Goal: Task Accomplishment & Management: Use online tool/utility

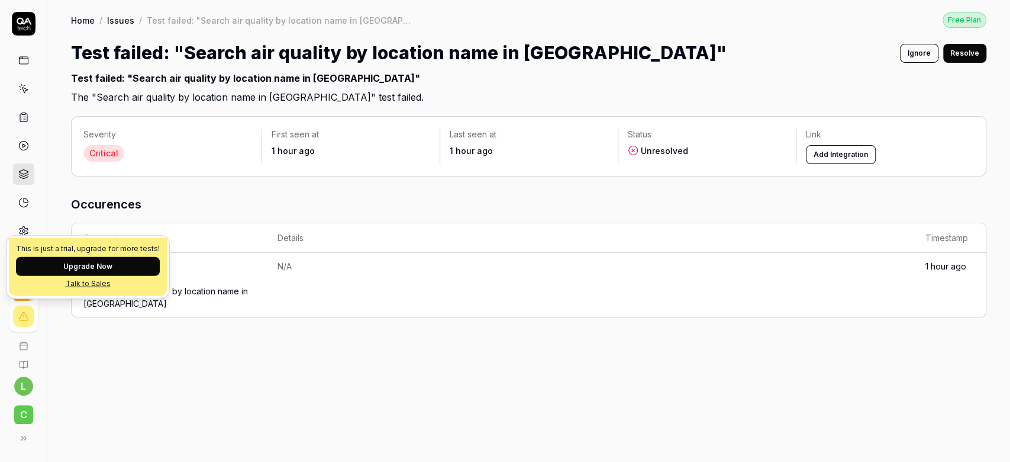
click at [81, 260] on button "Upgrade Now" at bounding box center [88, 266] width 144 height 19
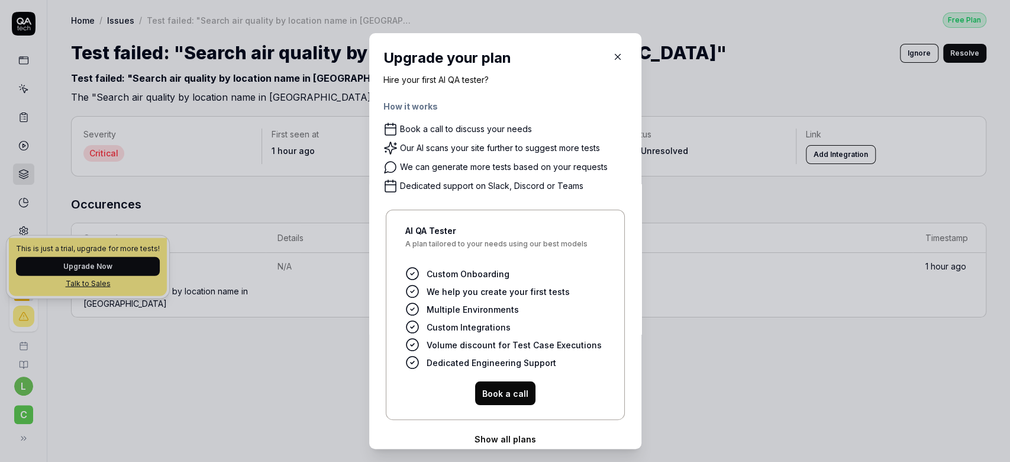
click at [496, 398] on button "Book a call" at bounding box center [505, 393] width 60 height 24
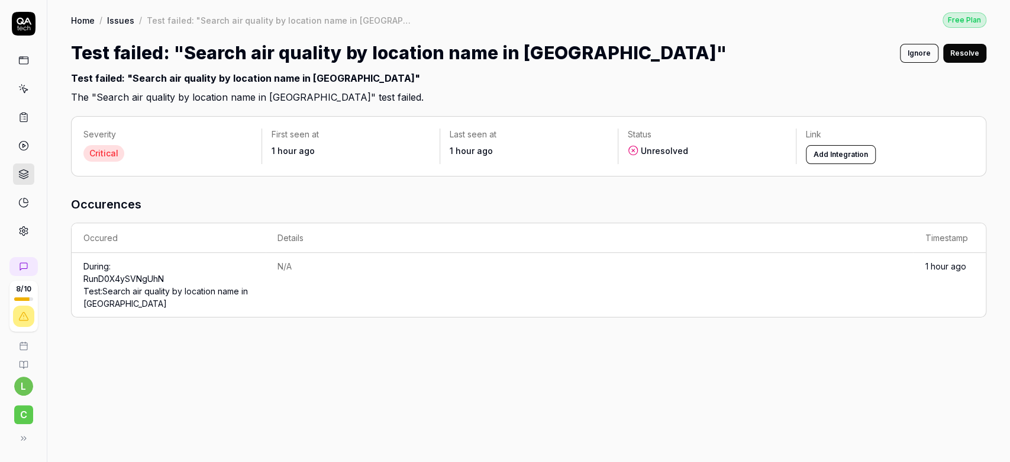
click at [19, 28] on icon at bounding box center [24, 24] width 24 height 24
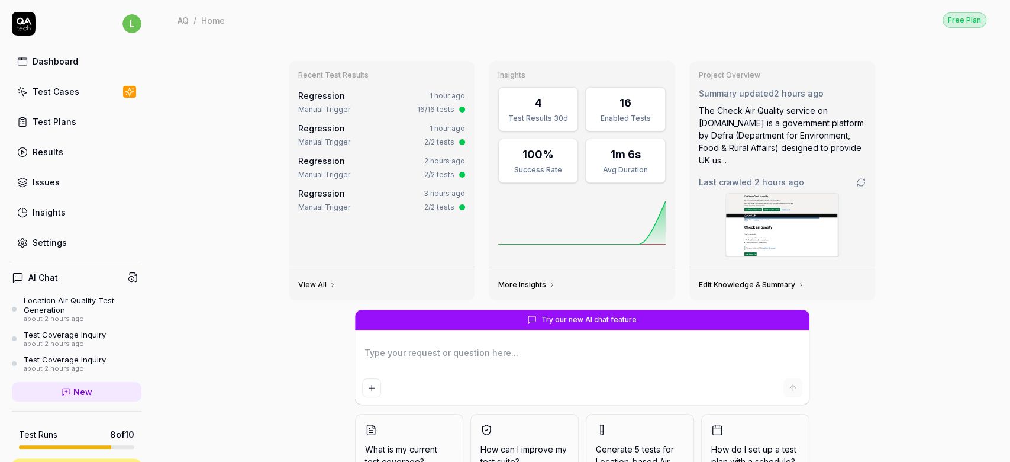
click at [735, 280] on link "Edit Knowledge & Summary" at bounding box center [752, 284] width 106 height 9
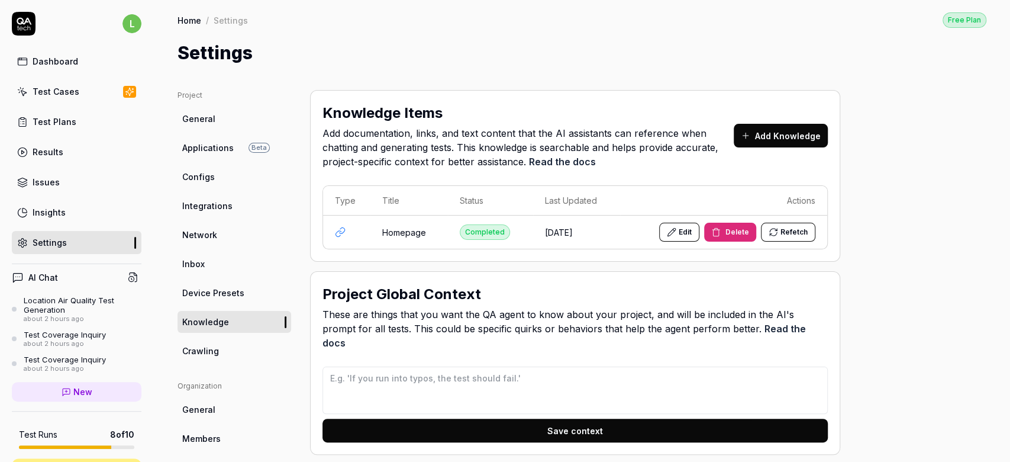
click at [209, 172] on span "Configs" at bounding box center [198, 176] width 33 height 12
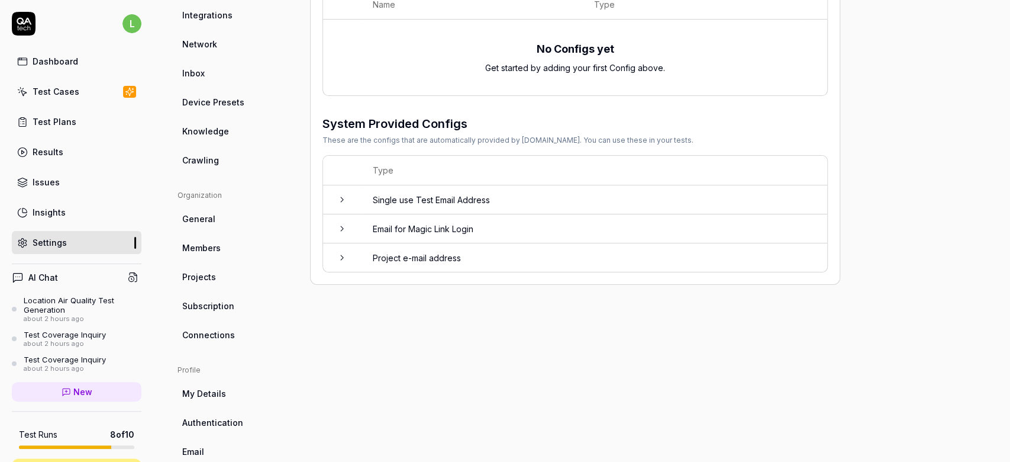
scroll to position [212, 0]
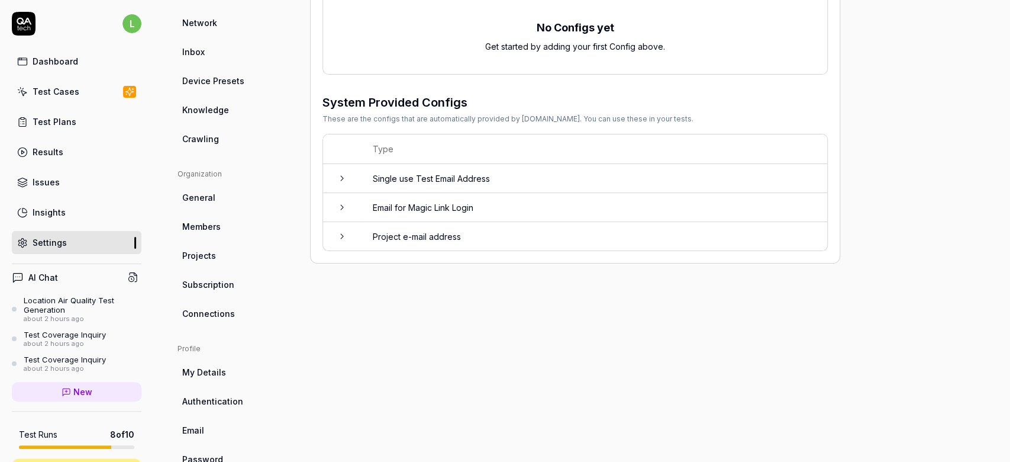
click at [404, 185] on td "Single use Test Email Address" at bounding box center [594, 178] width 466 height 29
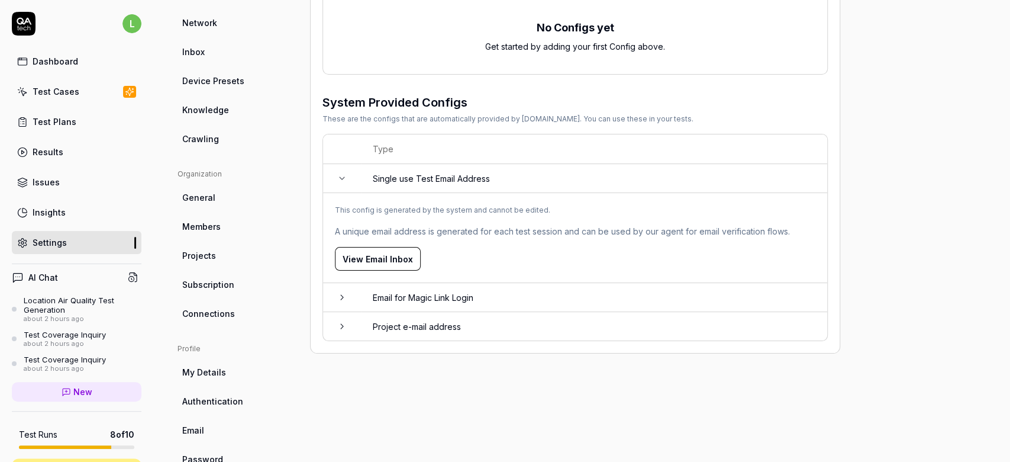
click at [204, 134] on span "Crawling" at bounding box center [200, 139] width 37 height 12
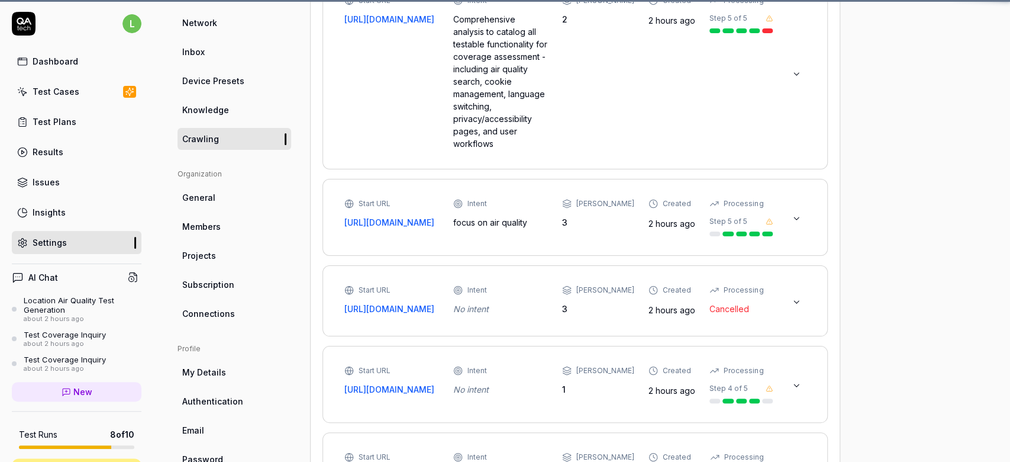
scroll to position [89, 0]
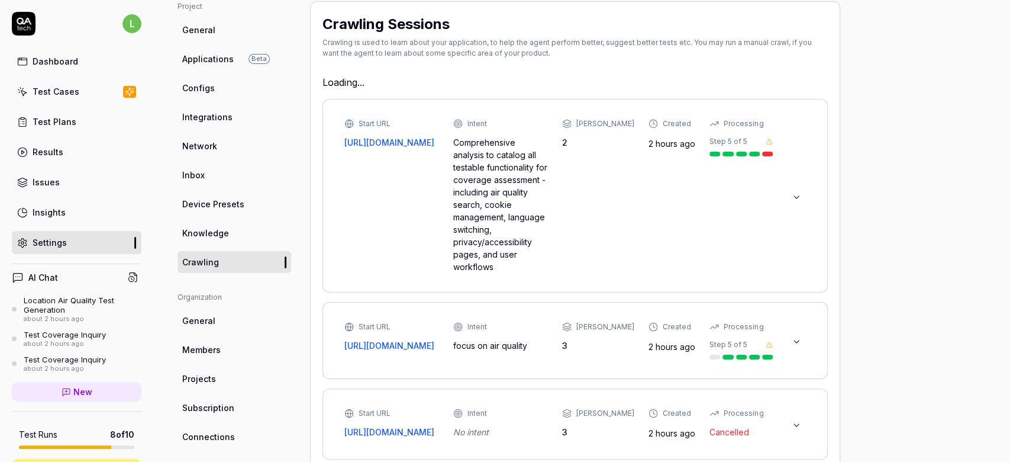
type textarea "*"
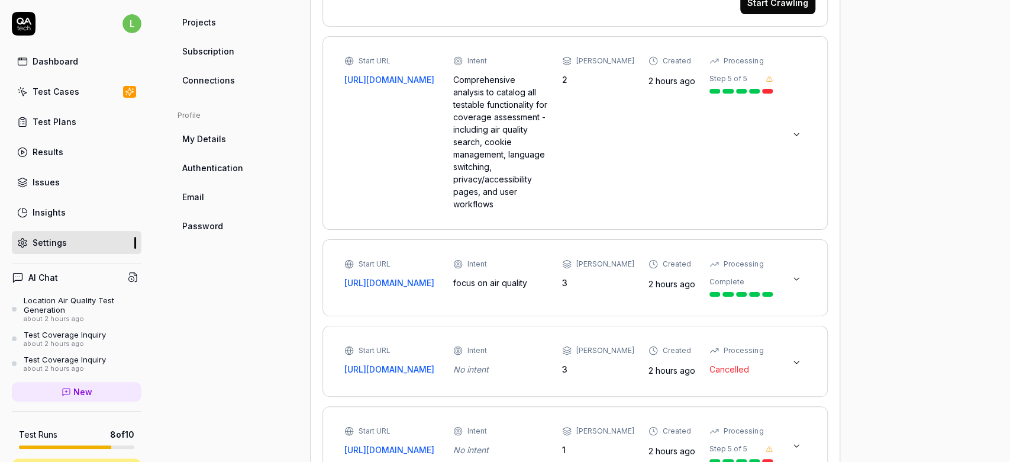
scroll to position [481, 0]
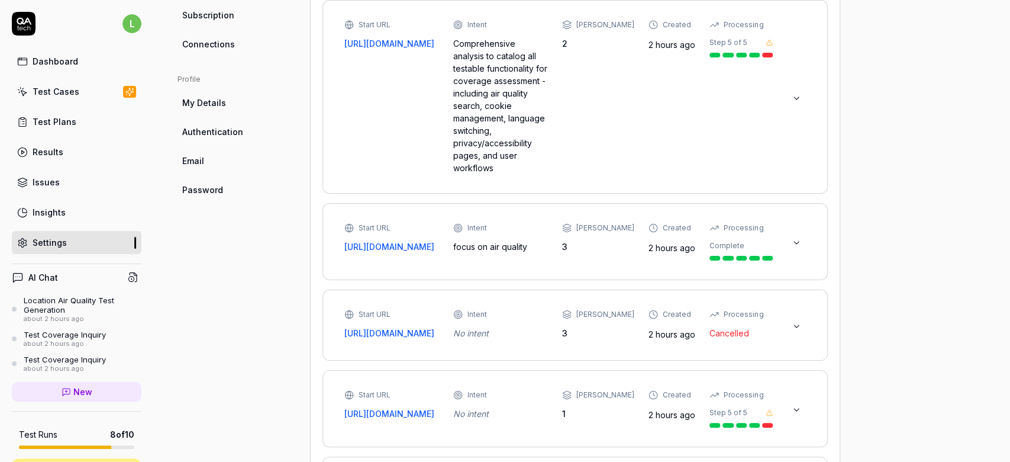
click at [770, 54] on div at bounding box center [767, 55] width 11 height 5
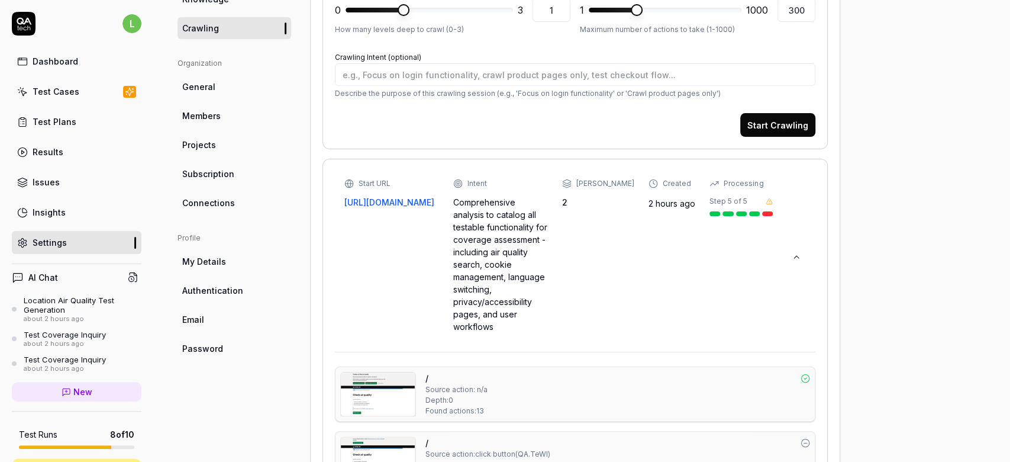
scroll to position [322, 0]
click at [770, 215] on div "Start URL https://check-air-quality.service.gov.uk/ Intent Comprehensive analys…" at bounding box center [559, 256] width 429 height 155
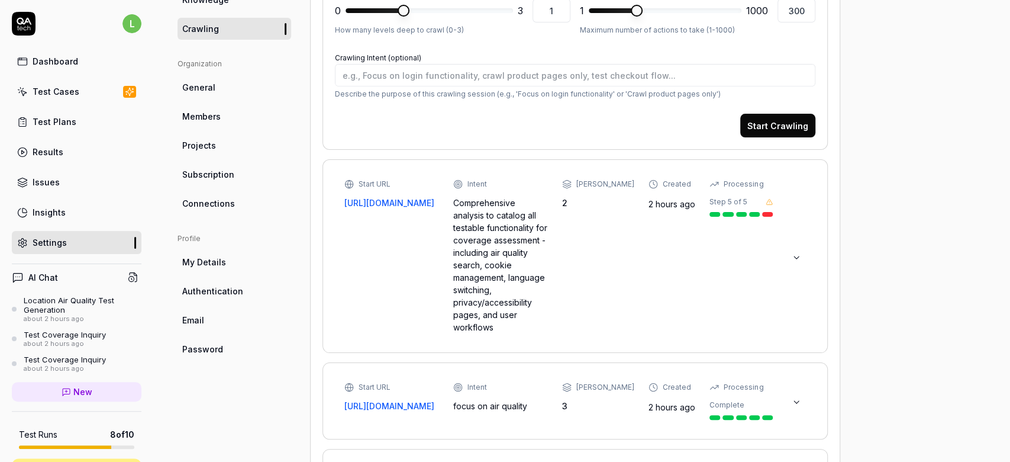
click at [770, 215] on div "Start URL https://check-air-quality.service.gov.uk/ Intent Comprehensive analys…" at bounding box center [559, 256] width 429 height 155
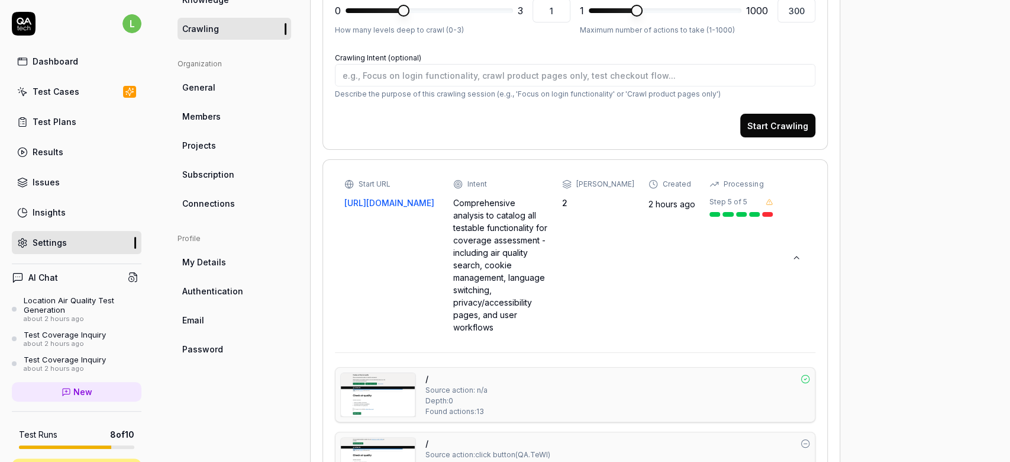
click at [772, 205] on div "Step 5 of 5" at bounding box center [741, 202] width 63 height 11
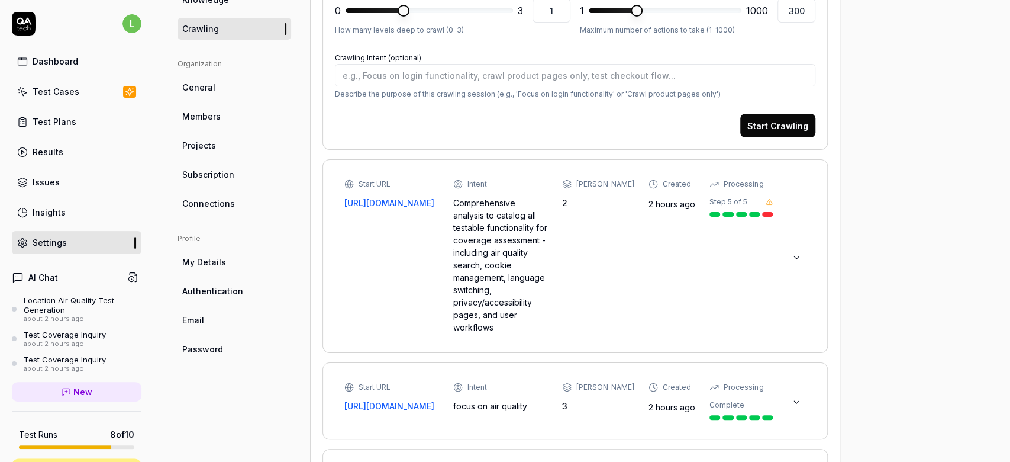
click at [772, 205] on div "Step 5 of 5" at bounding box center [741, 202] width 63 height 11
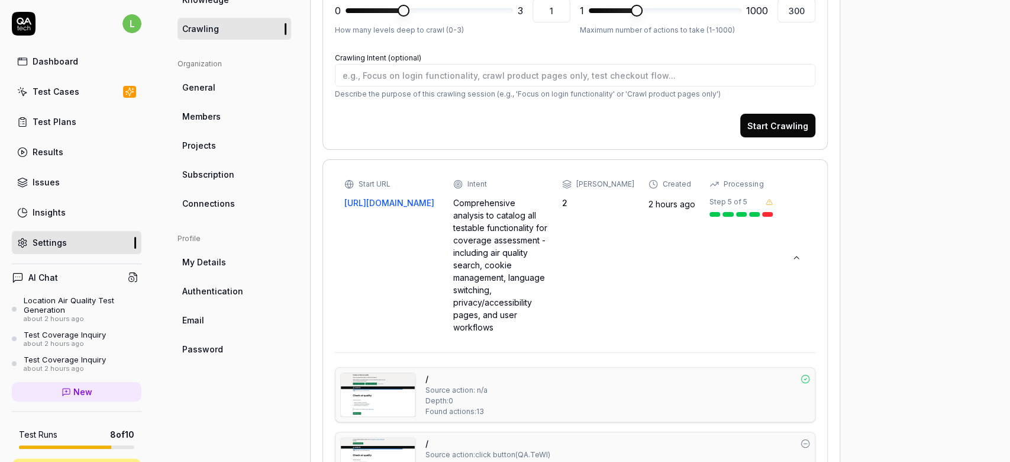
click at [772, 205] on div "Step 5 of 5" at bounding box center [741, 202] width 63 height 11
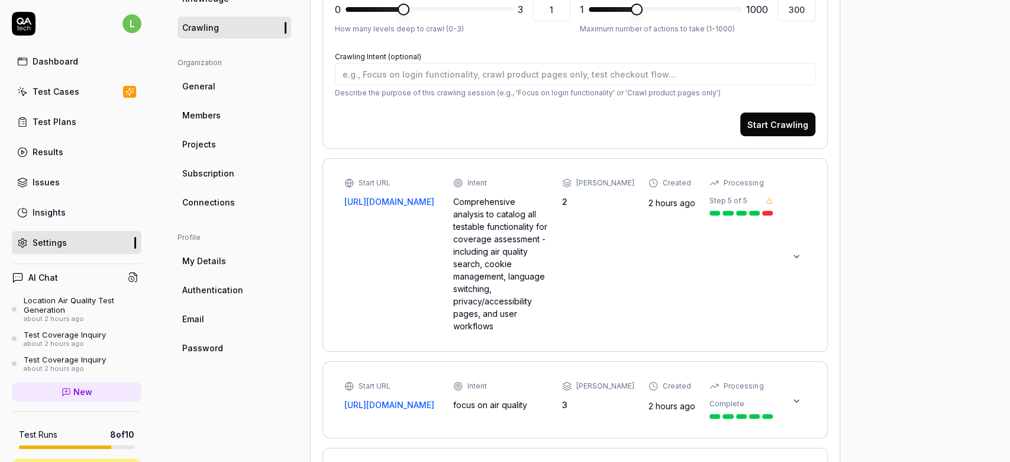
scroll to position [323, 0]
click at [793, 252] on icon at bounding box center [796, 256] width 9 height 9
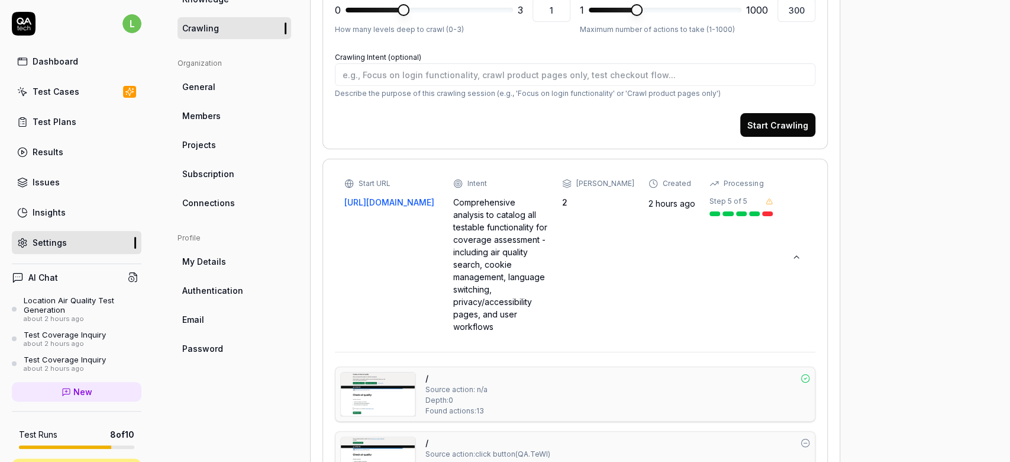
click at [793, 252] on icon at bounding box center [796, 256] width 9 height 9
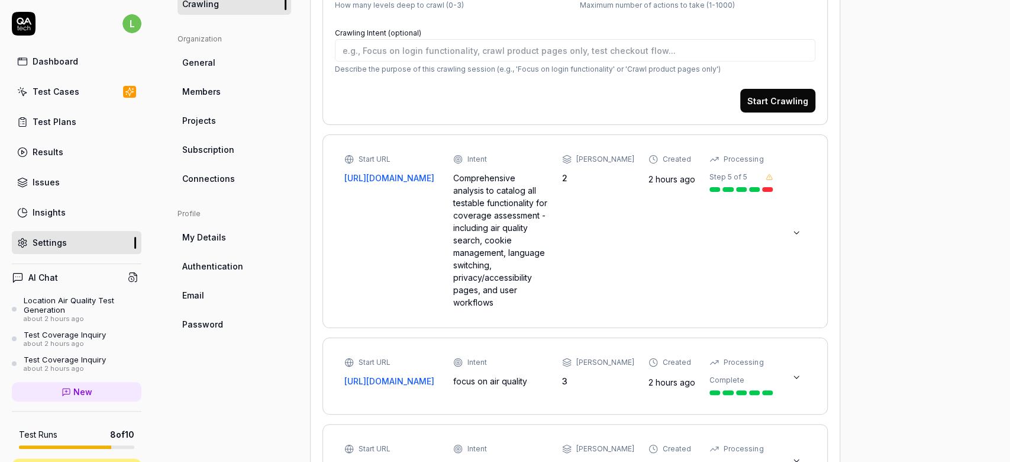
scroll to position [287, 0]
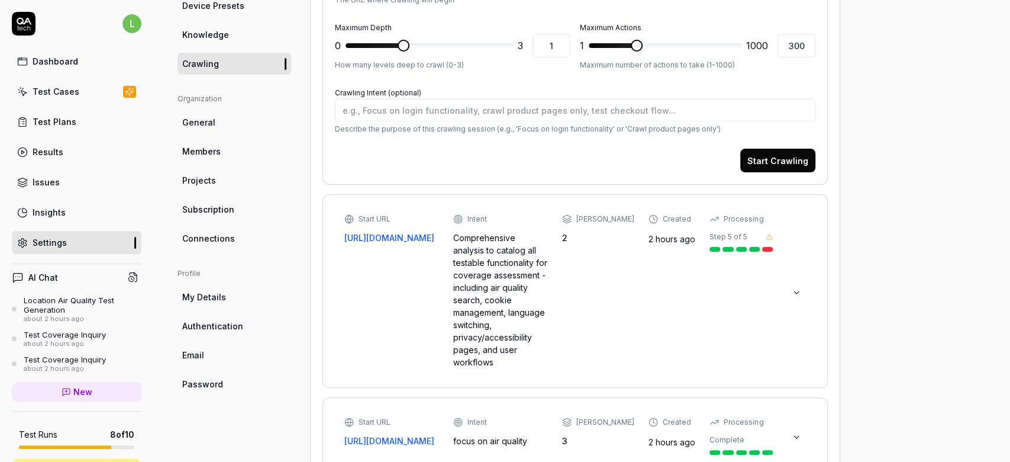
click at [231, 116] on link "General" at bounding box center [235, 122] width 114 height 22
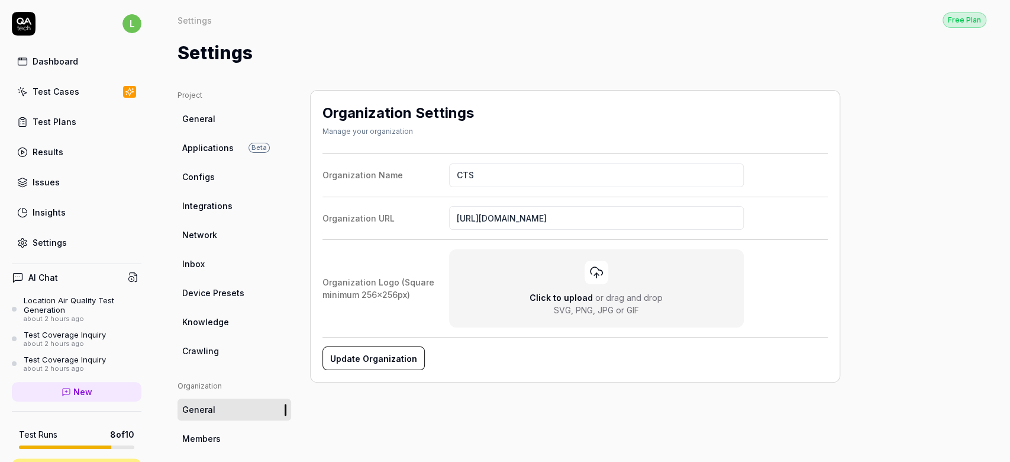
click at [218, 166] on link "Configs" at bounding box center [235, 177] width 114 height 22
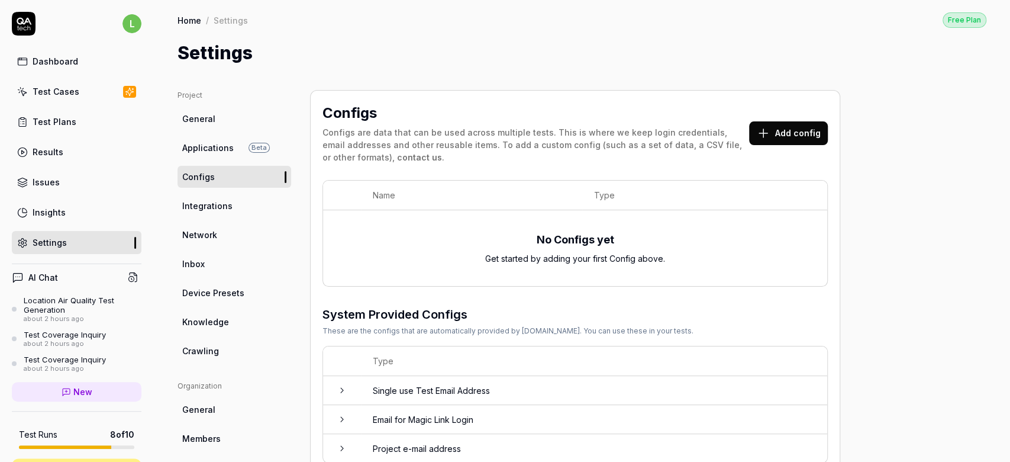
click at [219, 151] on span "Applications" at bounding box center [208, 147] width 52 height 12
